Goal: Transaction & Acquisition: Download file/media

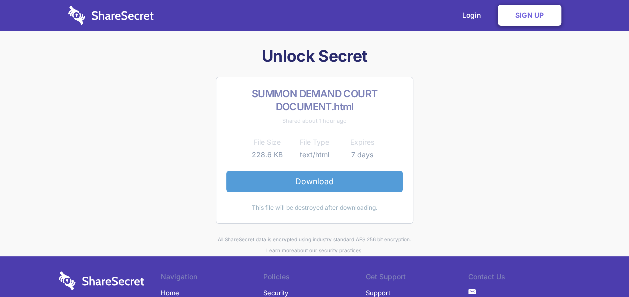
click at [298, 182] on link "Download" at bounding box center [314, 181] width 177 height 21
click at [301, 179] on link "Download" at bounding box center [314, 181] width 177 height 21
click at [314, 176] on link "Download" at bounding box center [314, 181] width 177 height 21
